Goal: Information Seeking & Learning: Check status

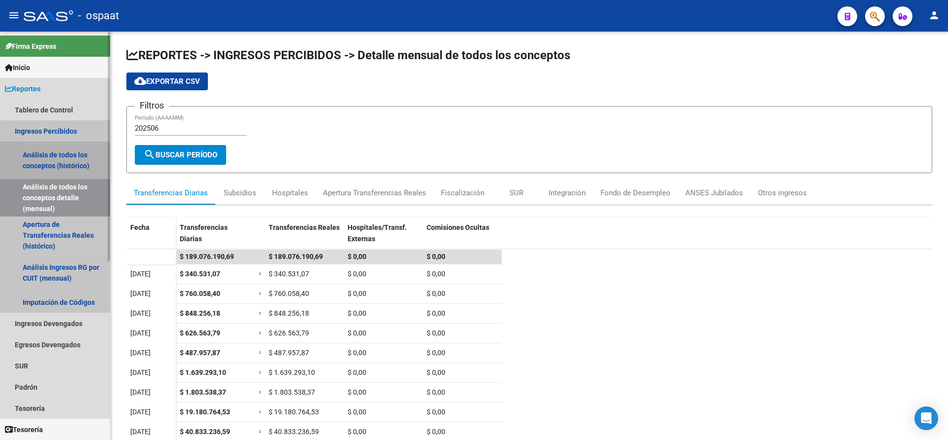
click at [60, 165] on link "Análisis de todos los conceptos (histórico)" at bounding box center [55, 161] width 110 height 38
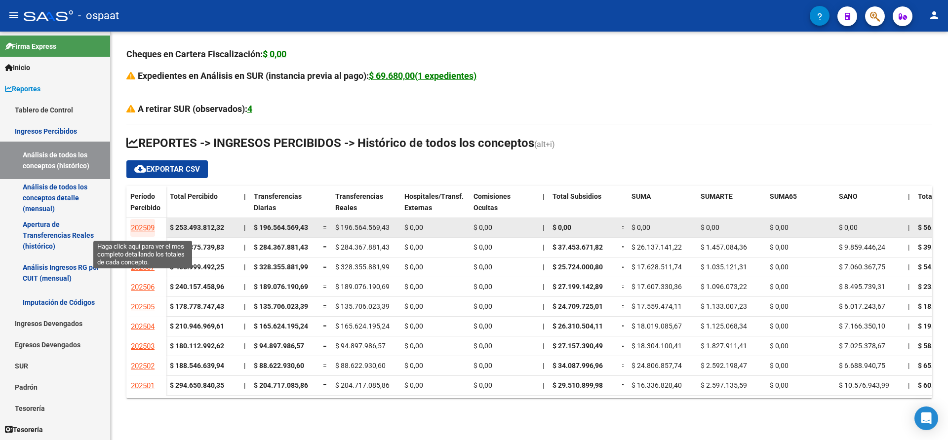
click at [141, 227] on span "202509" at bounding box center [143, 228] width 24 height 9
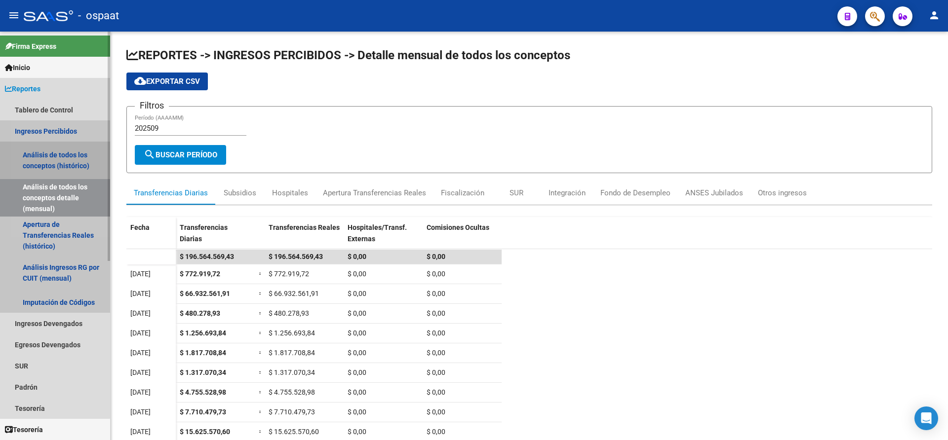
click at [53, 155] on link "Análisis de todos los conceptos (histórico)" at bounding box center [55, 161] width 110 height 38
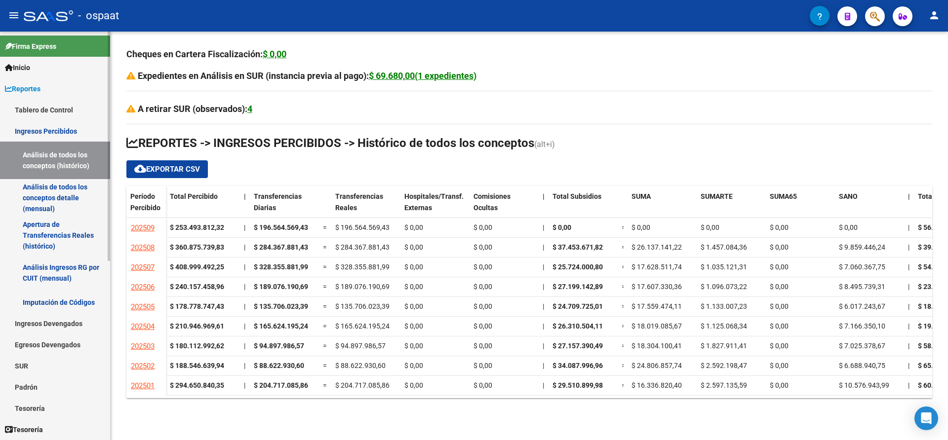
click at [33, 106] on link "Tablero de Control" at bounding box center [55, 109] width 110 height 21
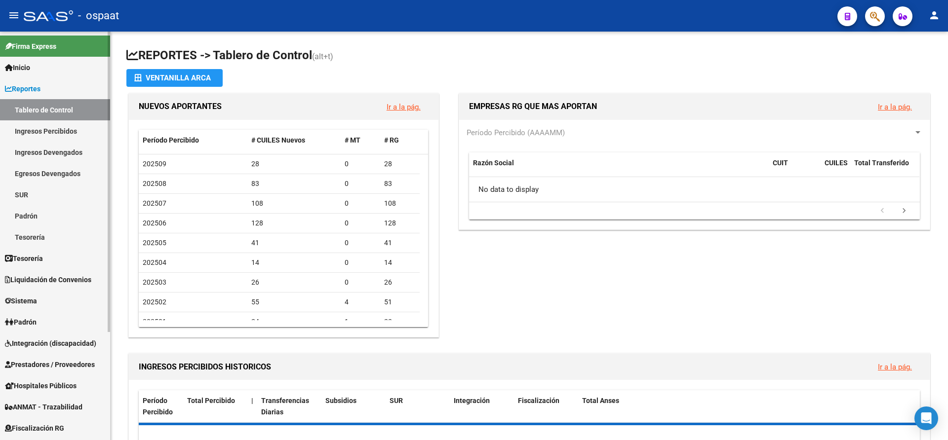
click at [31, 88] on span "Reportes" at bounding box center [23, 88] width 36 height 11
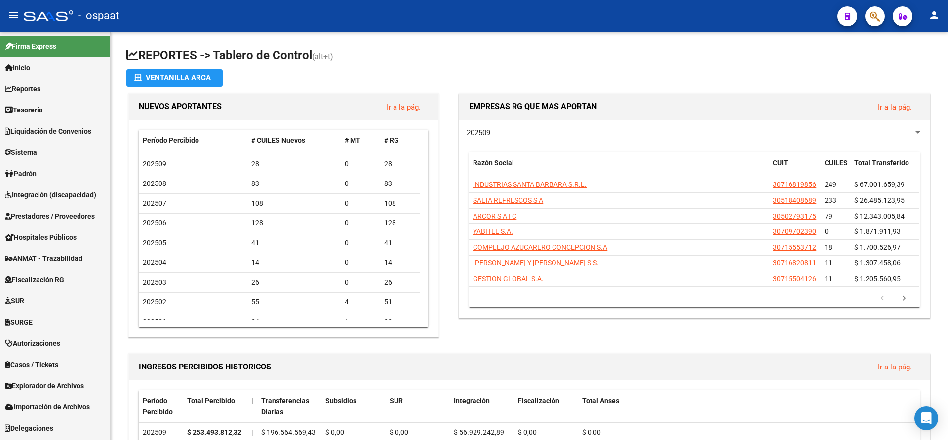
click at [32, 177] on span "Padrón" at bounding box center [21, 173] width 32 height 11
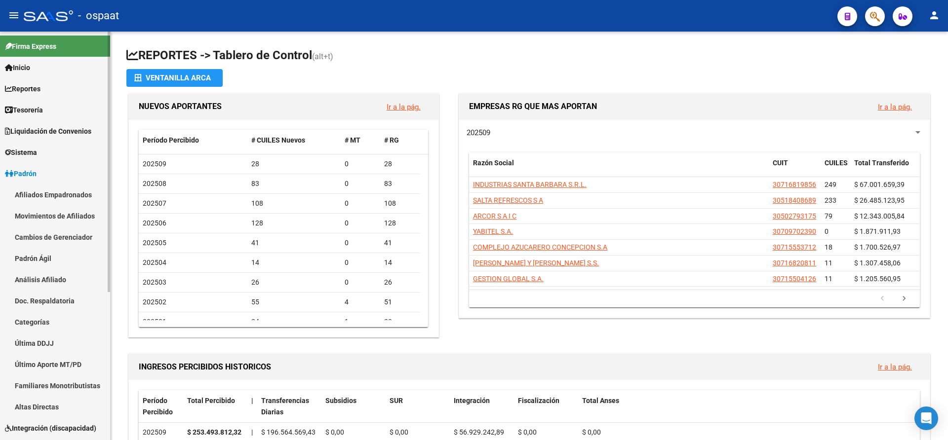
click at [54, 192] on link "Afiliados Empadronados" at bounding box center [55, 194] width 110 height 21
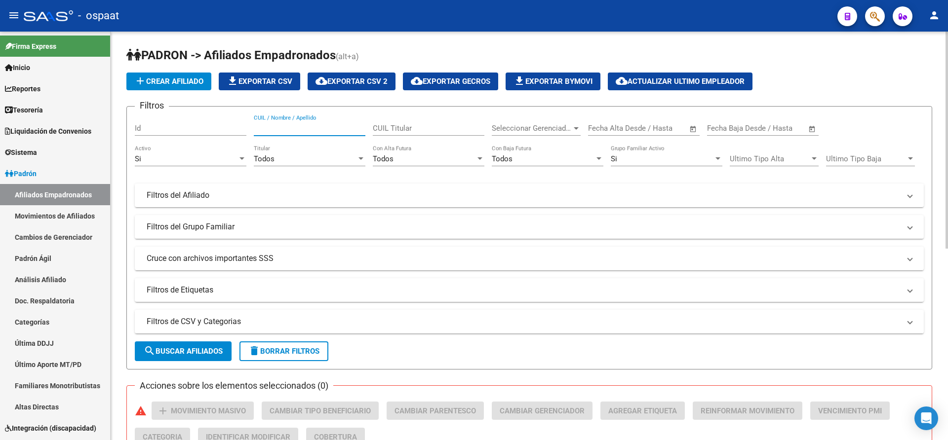
click at [291, 131] on input "CUIL / Nombre / Apellido" at bounding box center [310, 128] width 112 height 9
click at [387, 127] on input "CUIL Titular" at bounding box center [429, 128] width 112 height 9
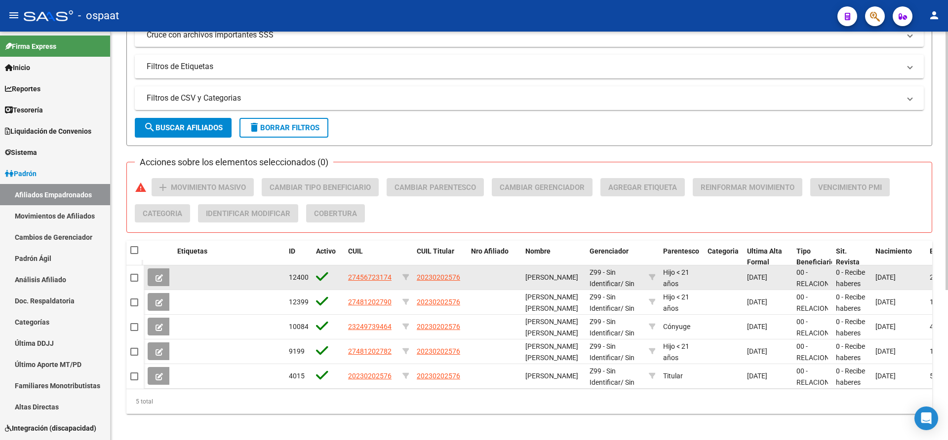
scroll to position [237, 0]
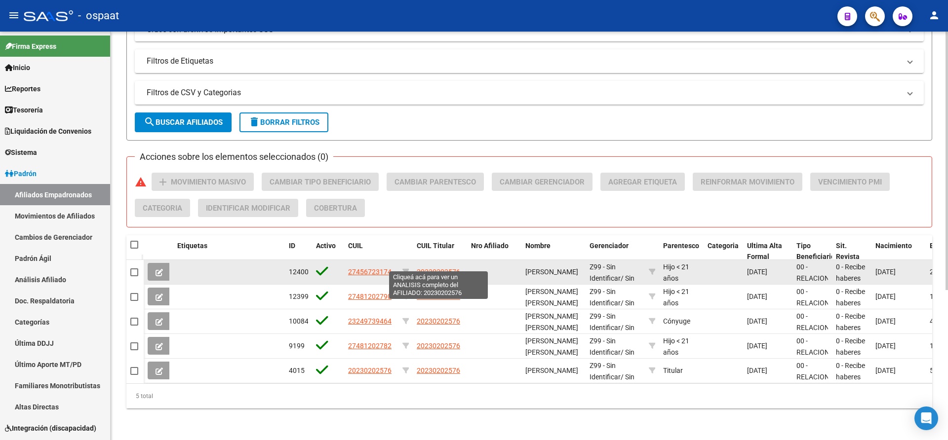
type input "20230202576"
click at [448, 268] on span "20230202576" at bounding box center [438, 272] width 43 height 8
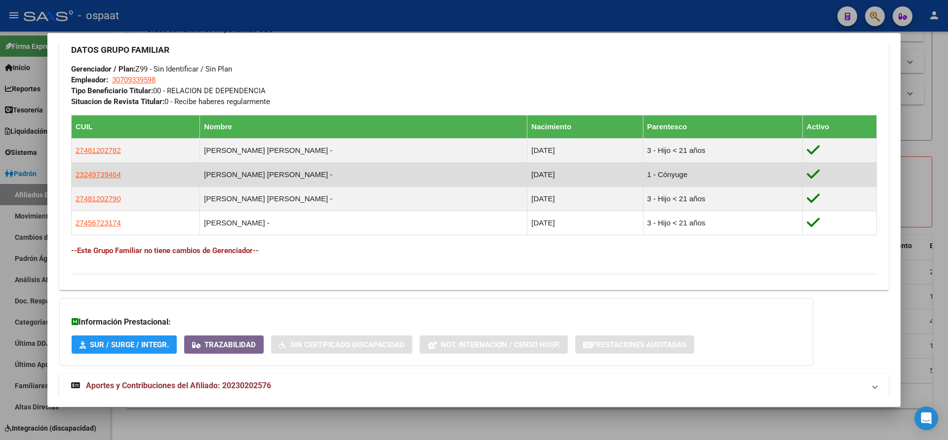
scroll to position [507, 0]
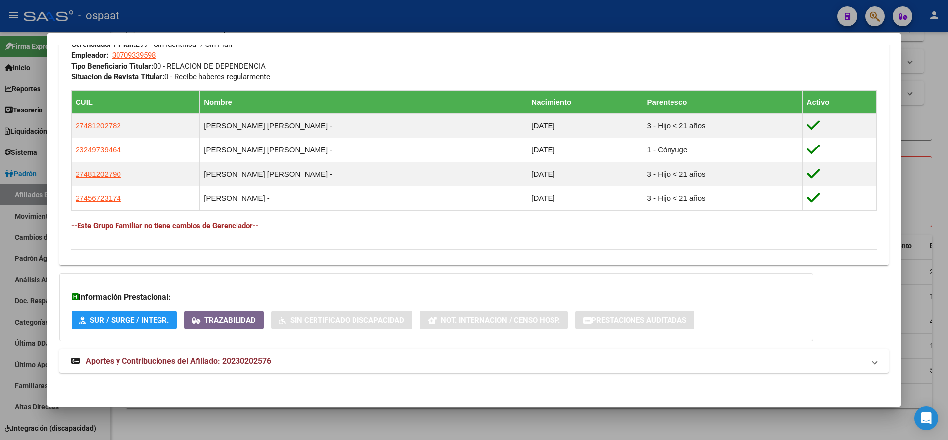
click at [198, 359] on span "Aportes y Contribuciones del Afiliado: 20230202576" at bounding box center [178, 360] width 185 height 9
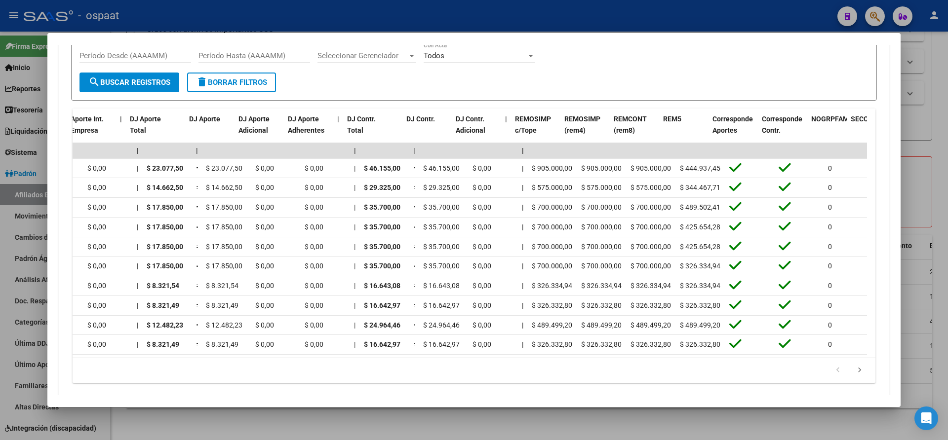
scroll to position [0, 952]
